Goal: Task Accomplishment & Management: Use online tool/utility

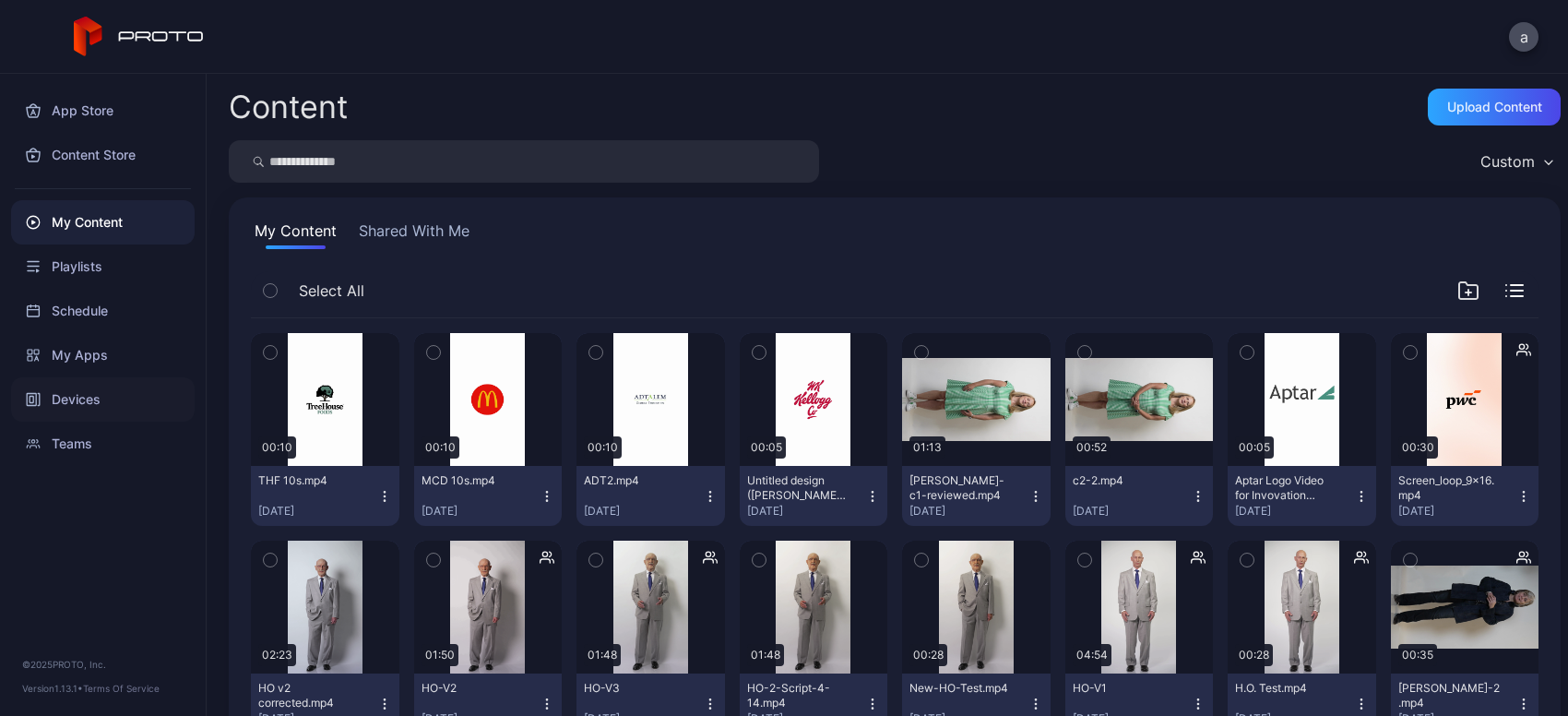
click at [62, 391] on div "Devices" at bounding box center [103, 399] width 184 height 44
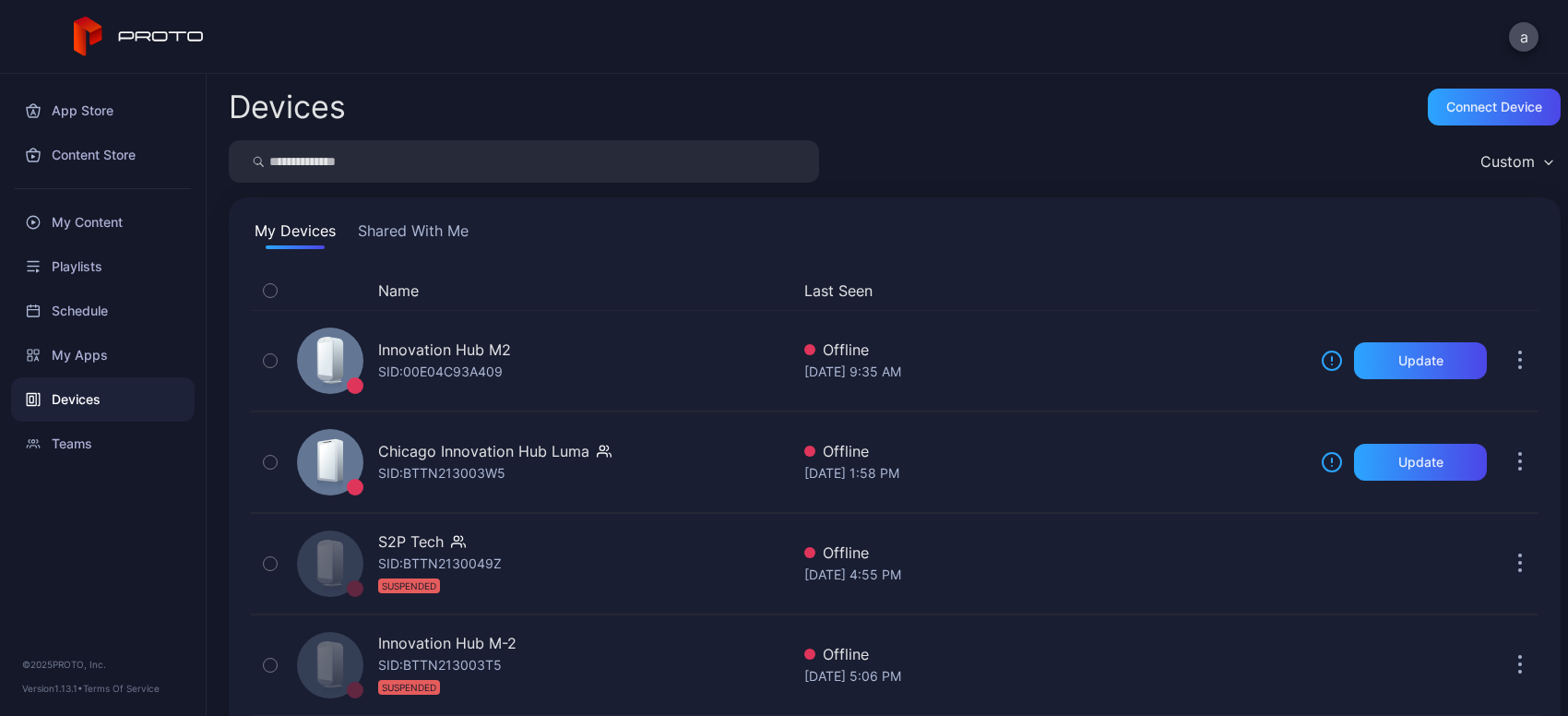
click at [418, 240] on button "Shared With Me" at bounding box center [413, 235] width 118 height 30
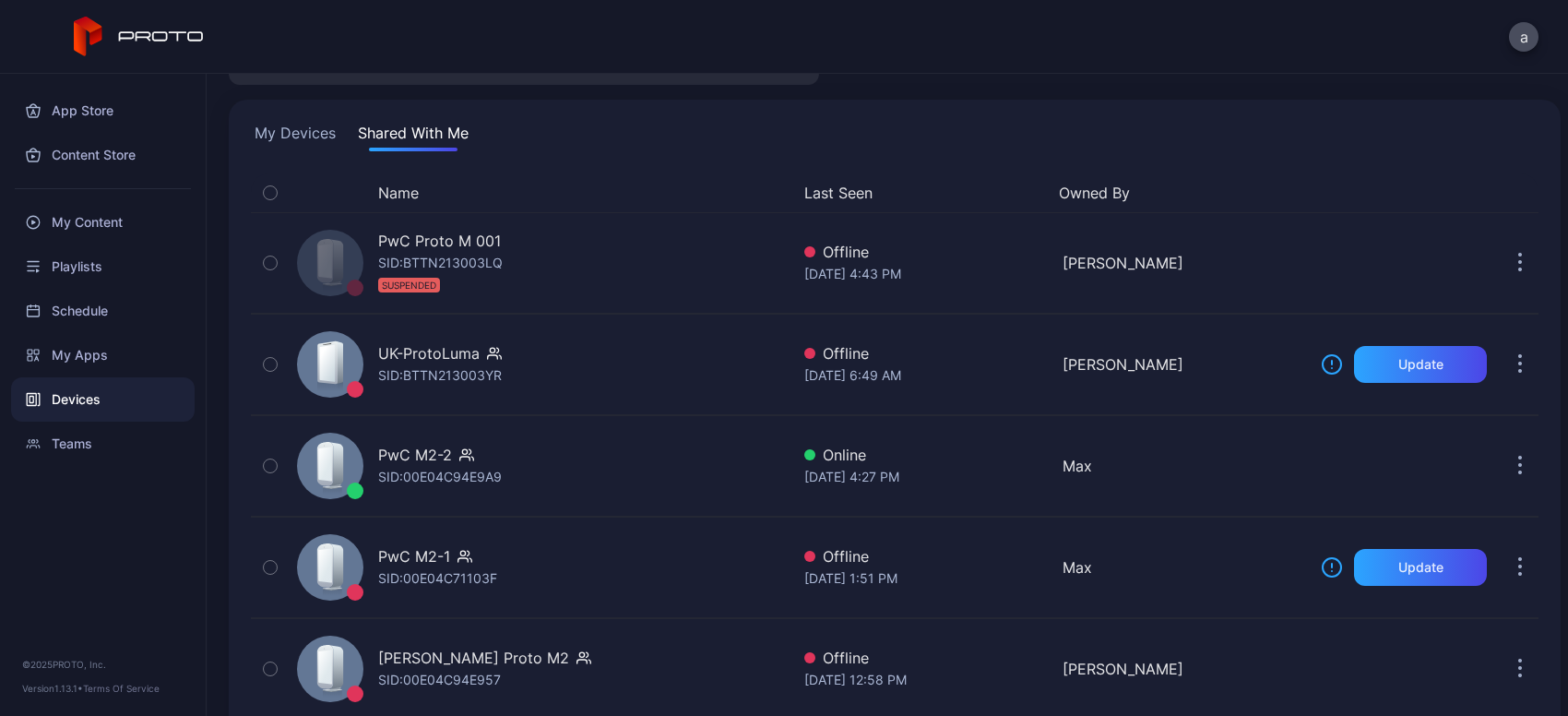
scroll to position [100, 0]
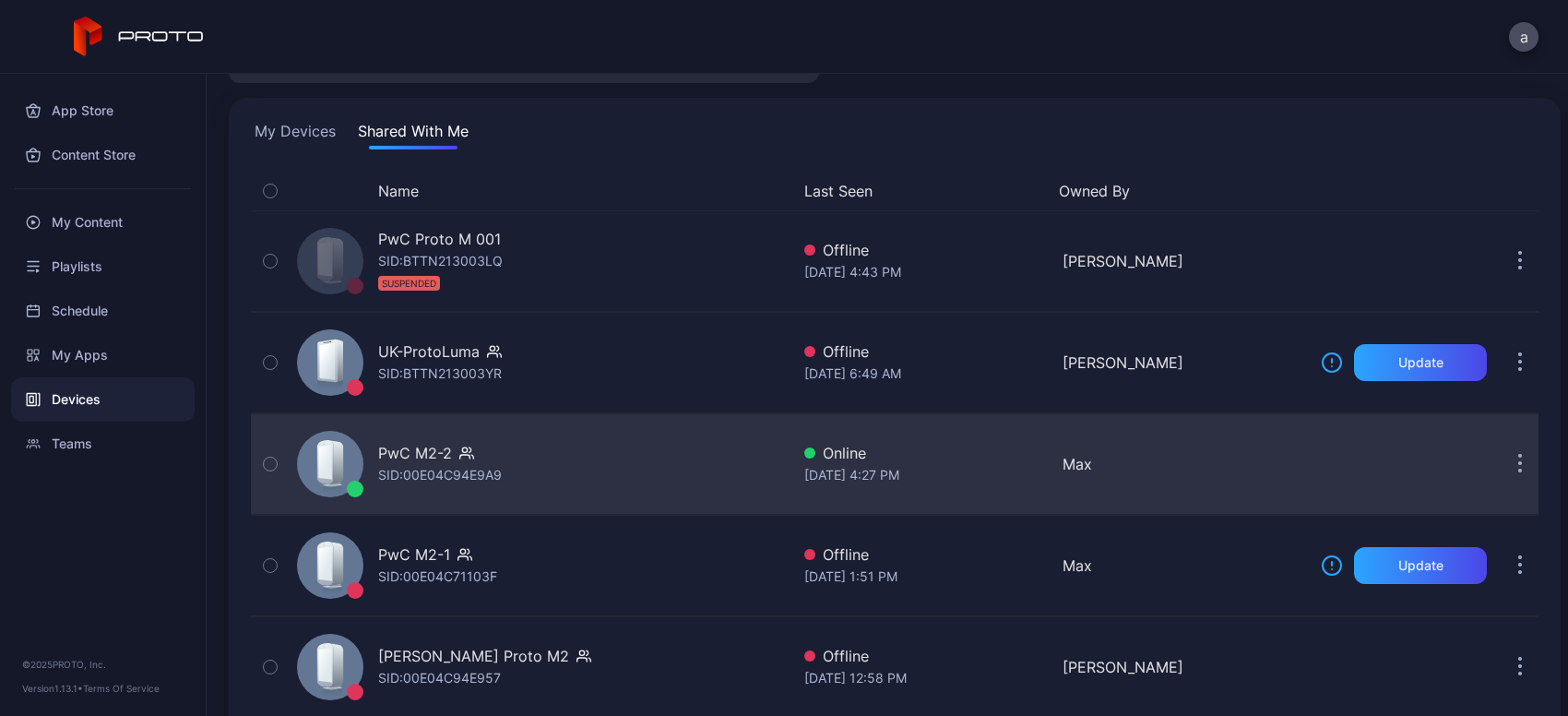
click at [582, 459] on div "PwC M2-2 SID: 00E04C94E9A9" at bounding box center [539, 464] width 500 height 92
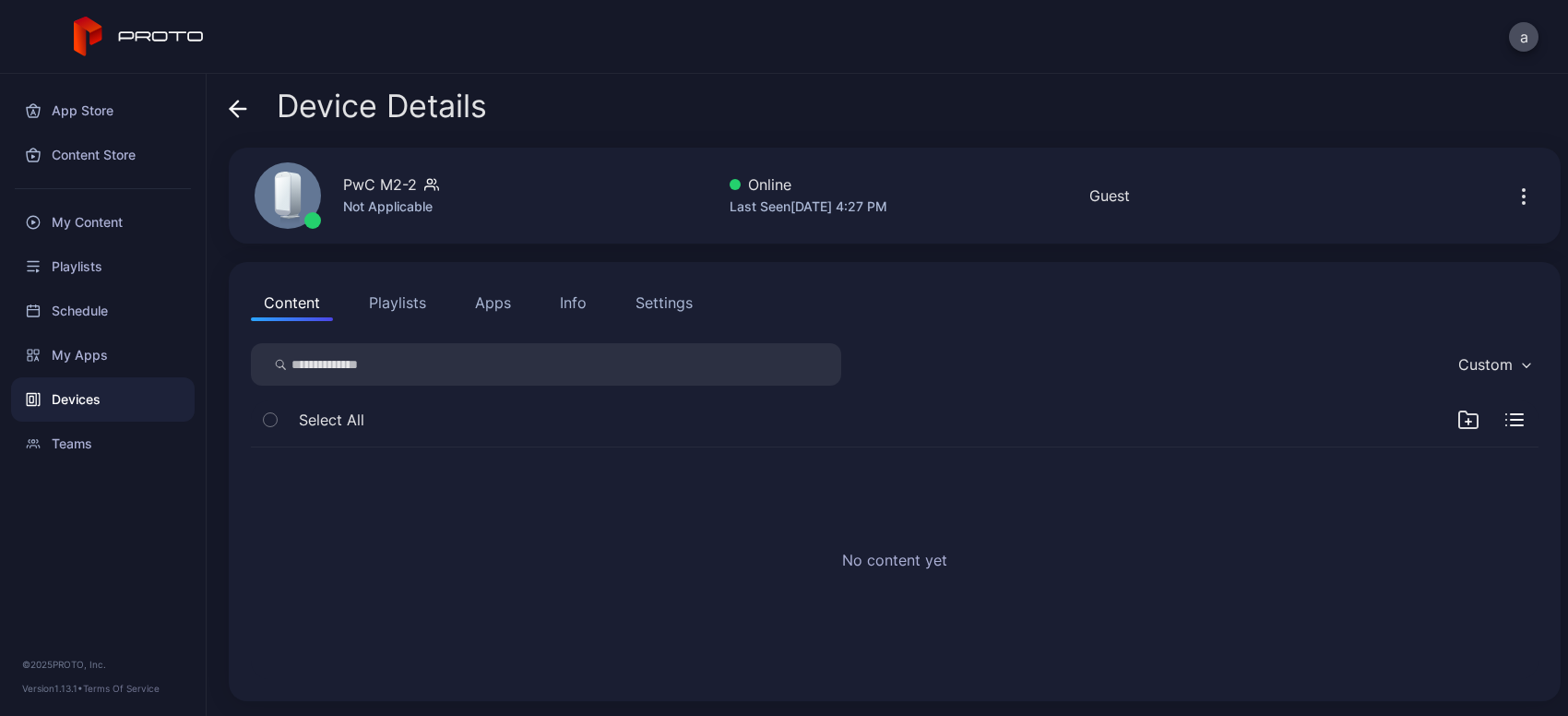
click at [497, 318] on button "Apps" at bounding box center [492, 302] width 62 height 37
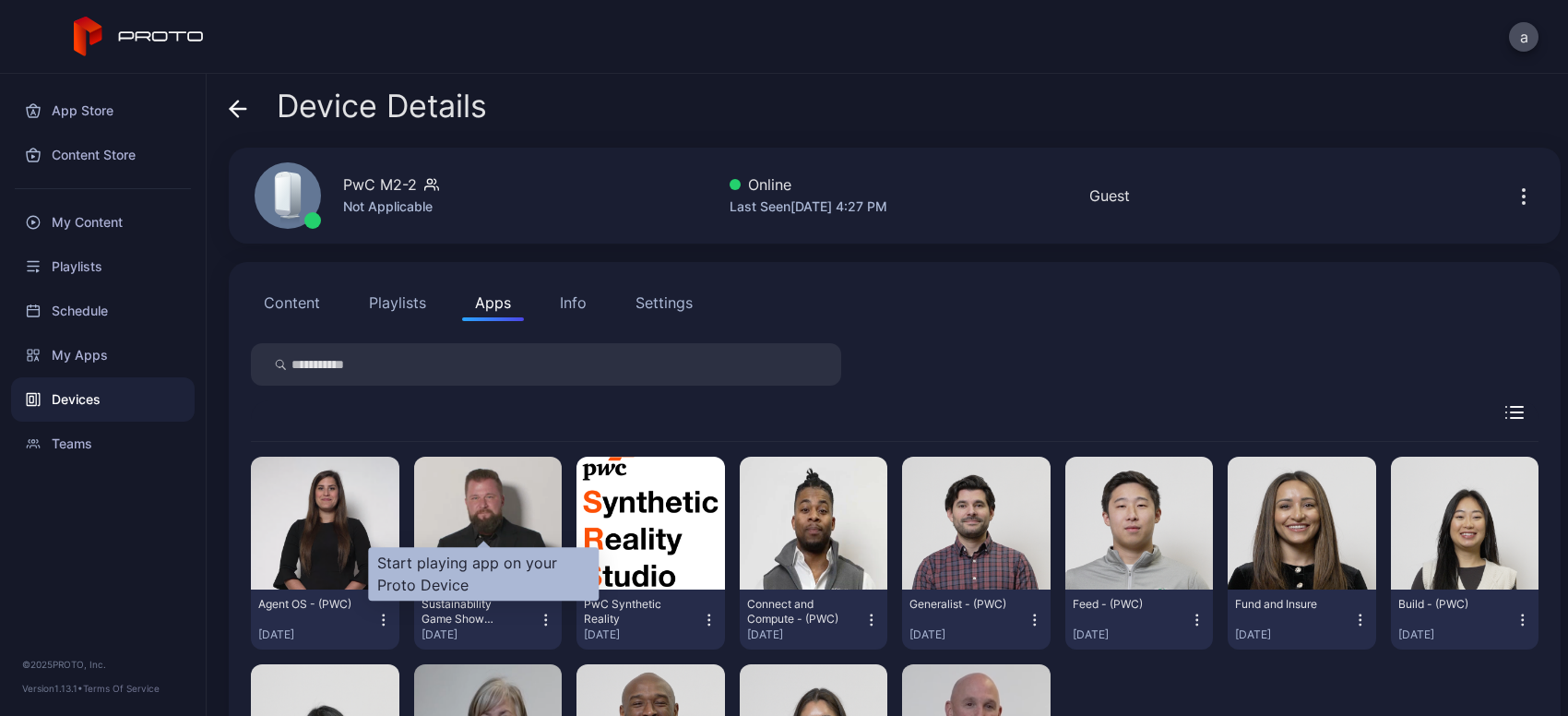
click at [429, 580] on div "Start playing app on your Proto Device" at bounding box center [483, 574] width 231 height 54
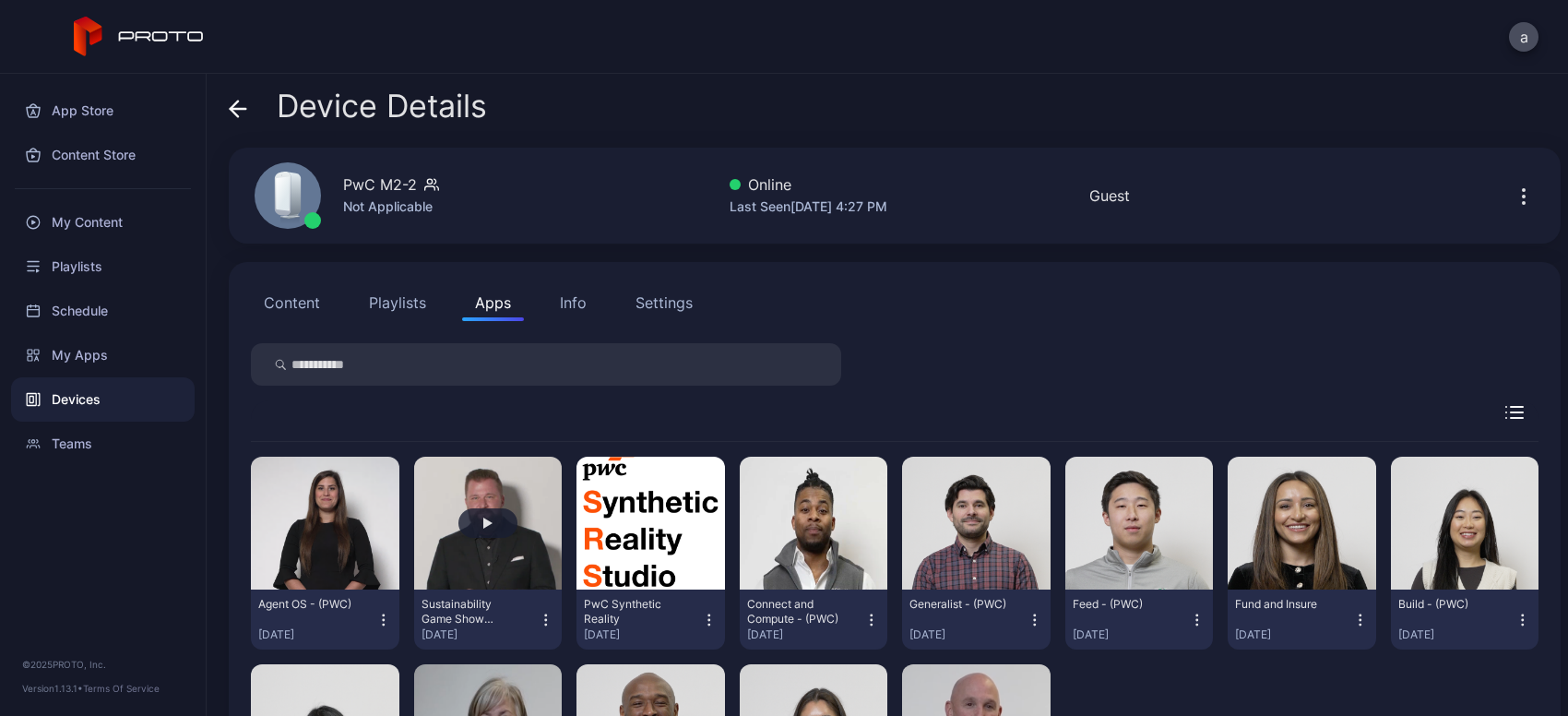
click at [435, 514] on button "button" at bounding box center [488, 523] width 149 height 133
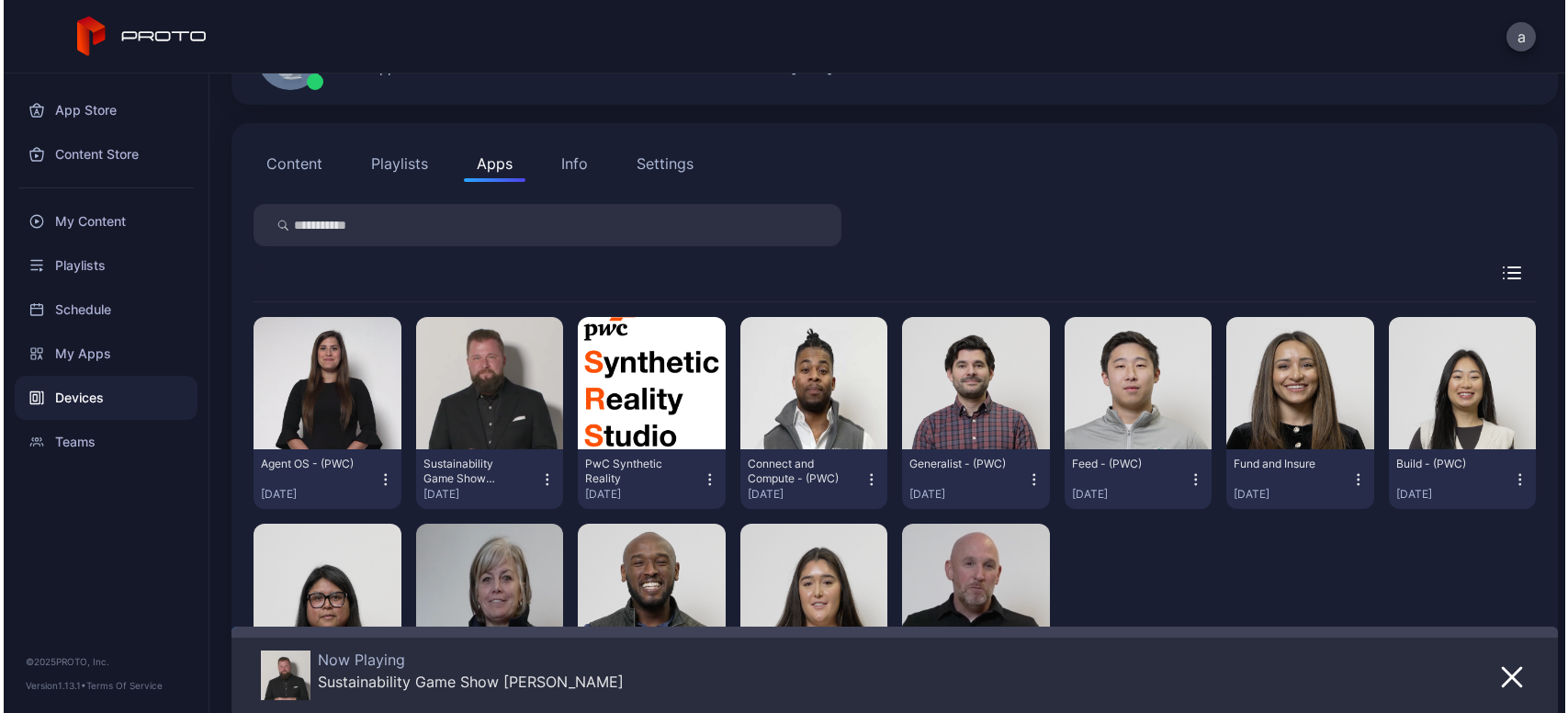
scroll to position [140, 0]
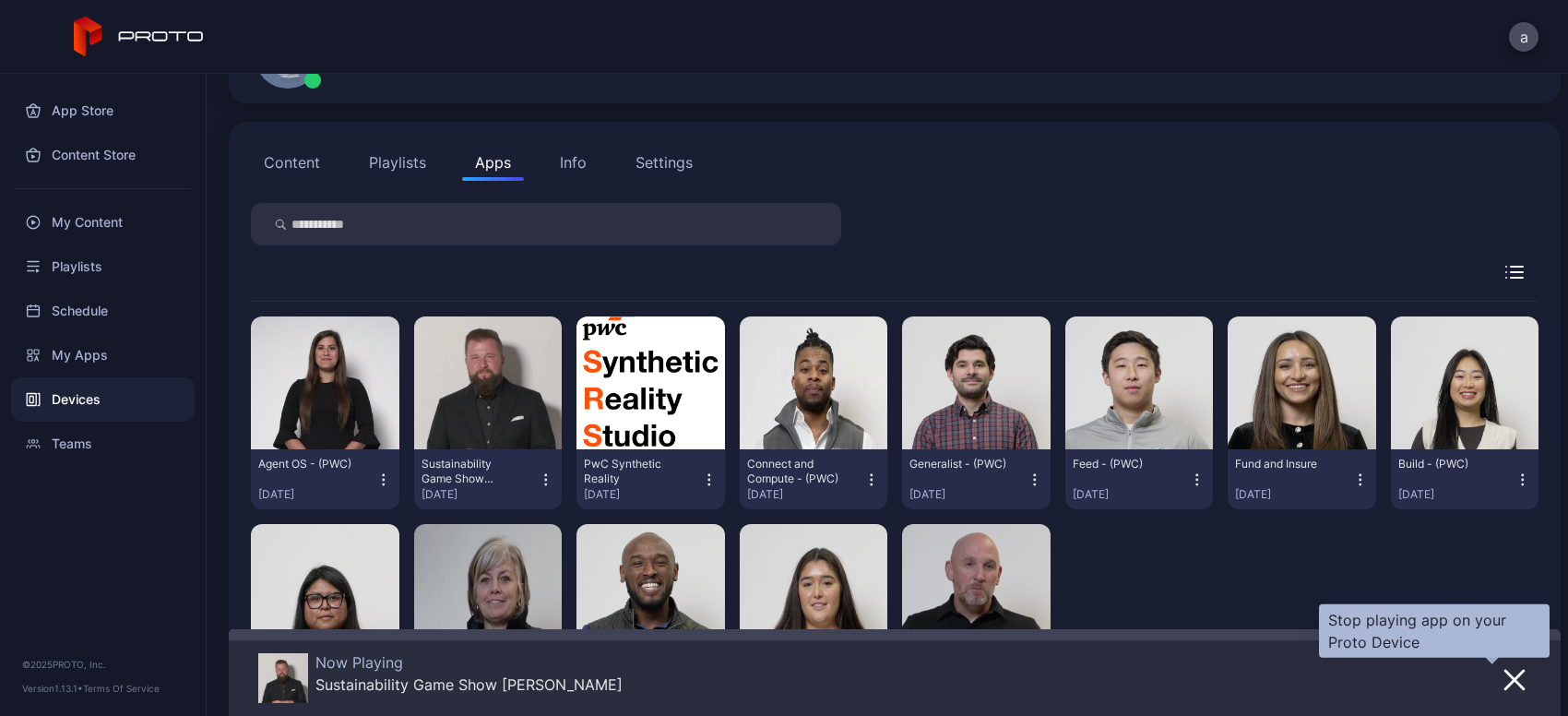
click at [1503, 683] on icon "button" at bounding box center [1514, 680] width 22 height 22
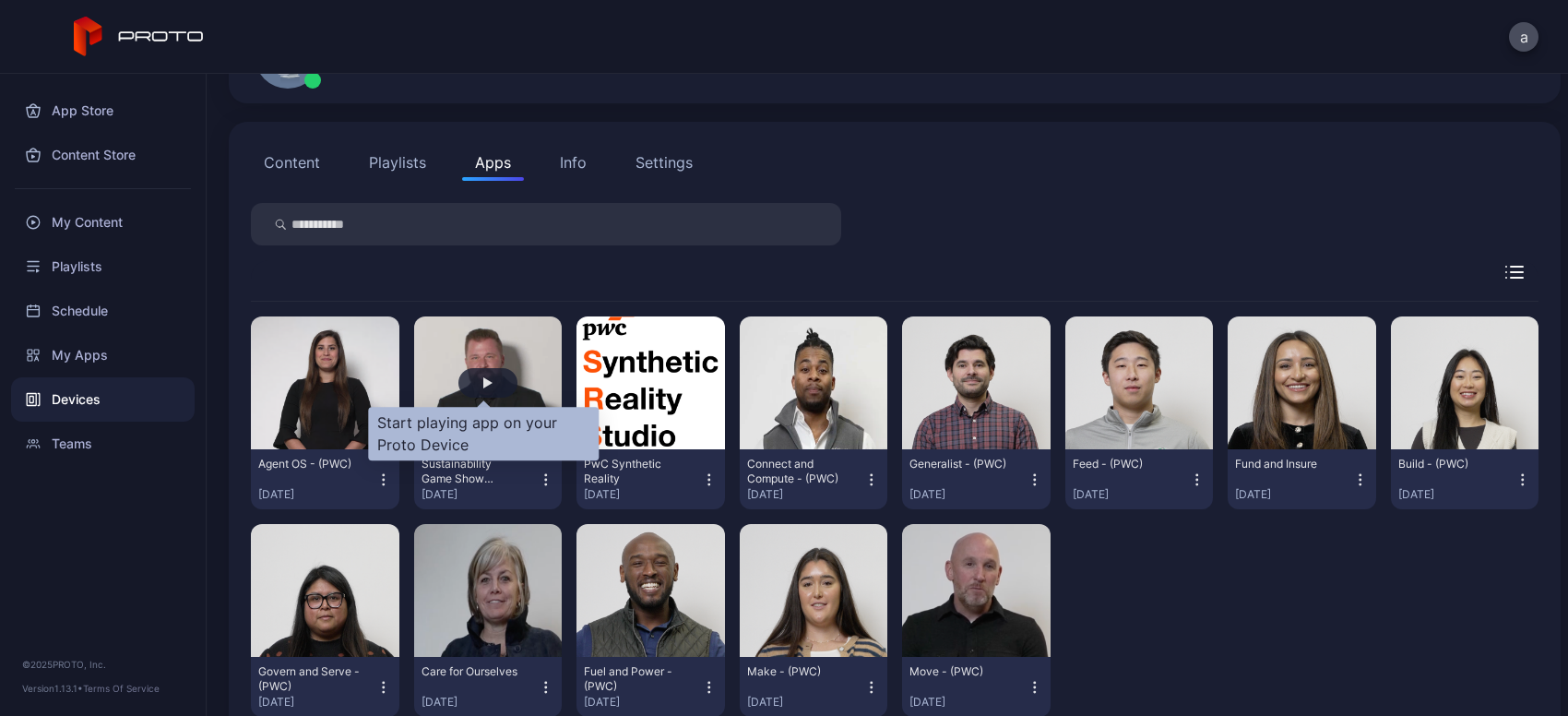
click at [479, 390] on div "button" at bounding box center [488, 382] width 59 height 30
click at [480, 394] on div "button" at bounding box center [488, 382] width 59 height 30
